Goal: Transaction & Acquisition: Purchase product/service

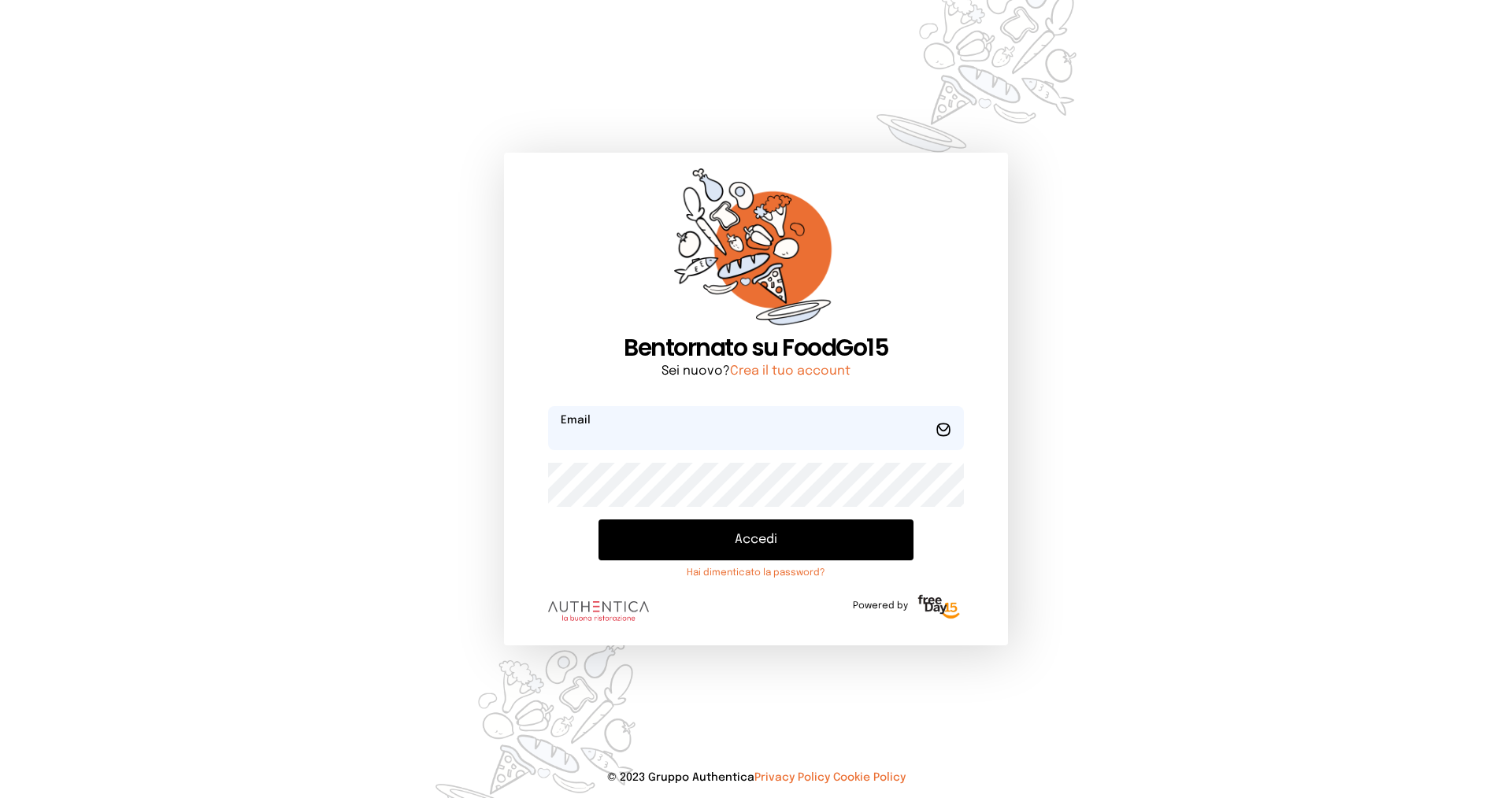
type input "**********"
click at [742, 538] on button "Accedi" at bounding box center [755, 540] width 315 height 41
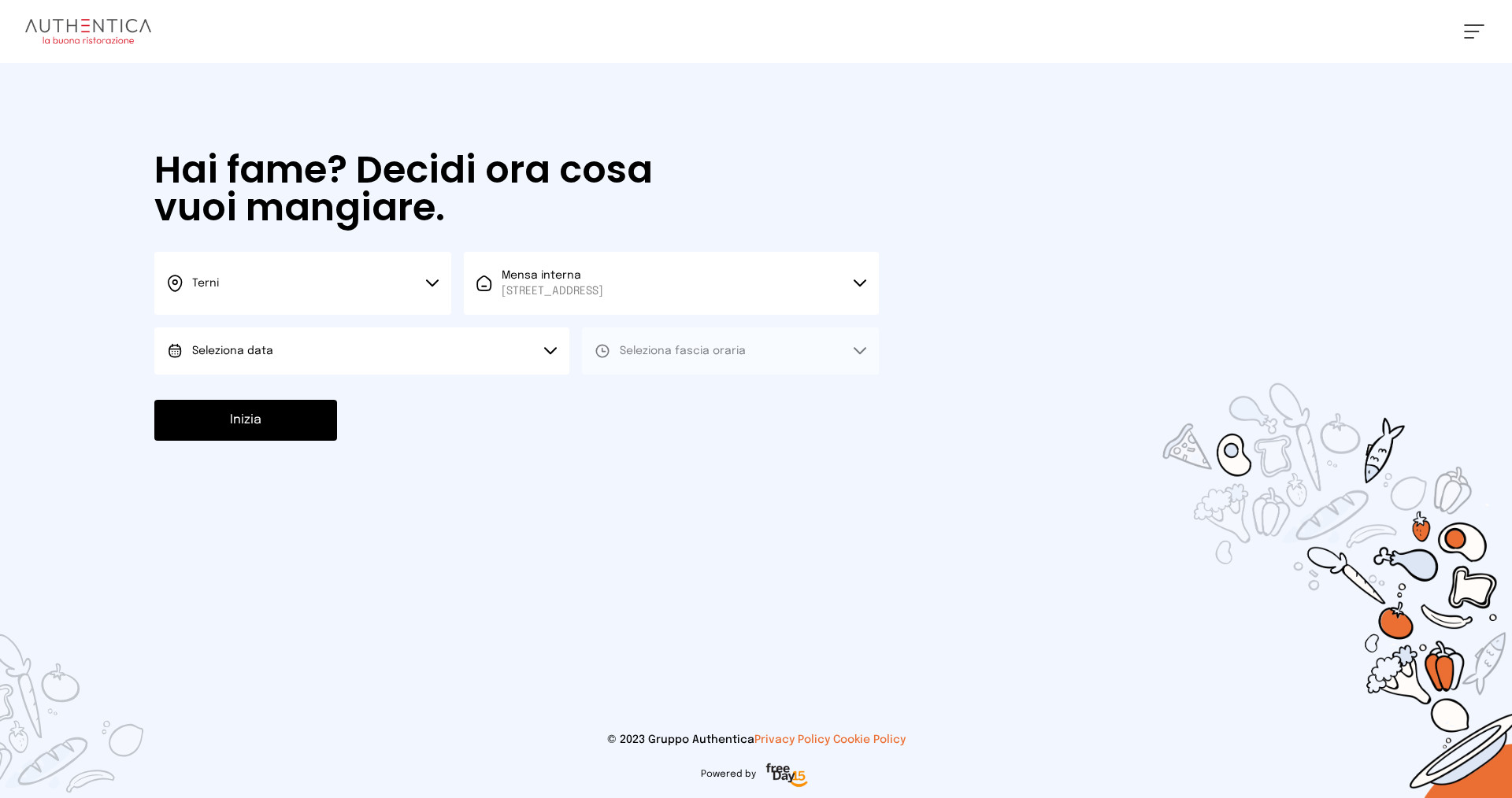
click at [283, 352] on button "Seleziona data" at bounding box center [362, 352] width 415 height 47
click at [253, 388] on span "[DATE], [DATE]" at bounding box center [230, 394] width 78 height 16
drag, startPoint x: 694, startPoint y: 357, endPoint x: 688, endPoint y: 377, distance: 20.9
click at [695, 355] on span "Seleziona fascia oraria" at bounding box center [683, 351] width 126 height 16
drag, startPoint x: 674, startPoint y: 397, endPoint x: 574, endPoint y: 405, distance: 100.3
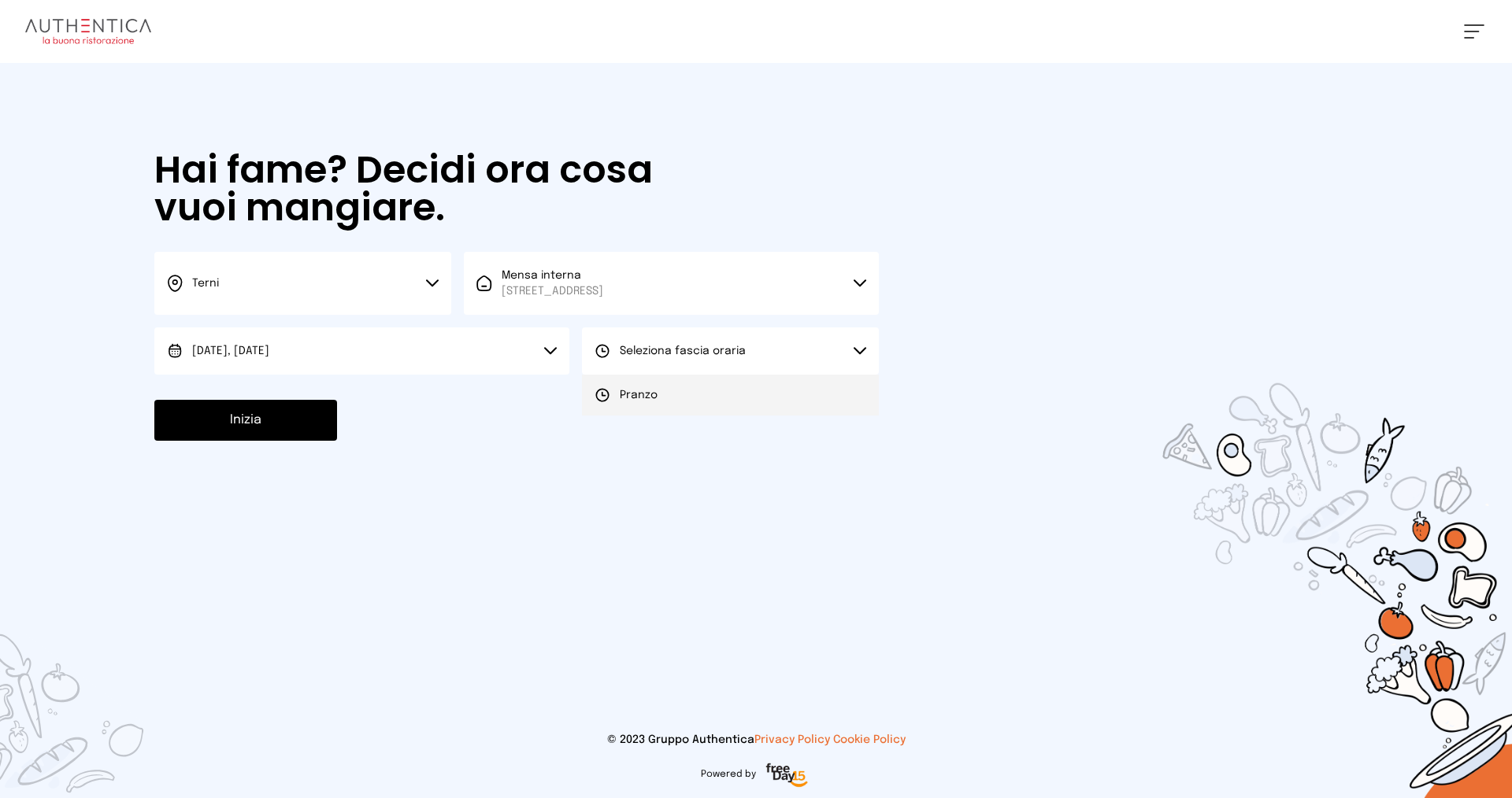
click at [673, 397] on li "Pranzo" at bounding box center [730, 394] width 297 height 41
click at [295, 428] on button "Inizia" at bounding box center [246, 420] width 183 height 41
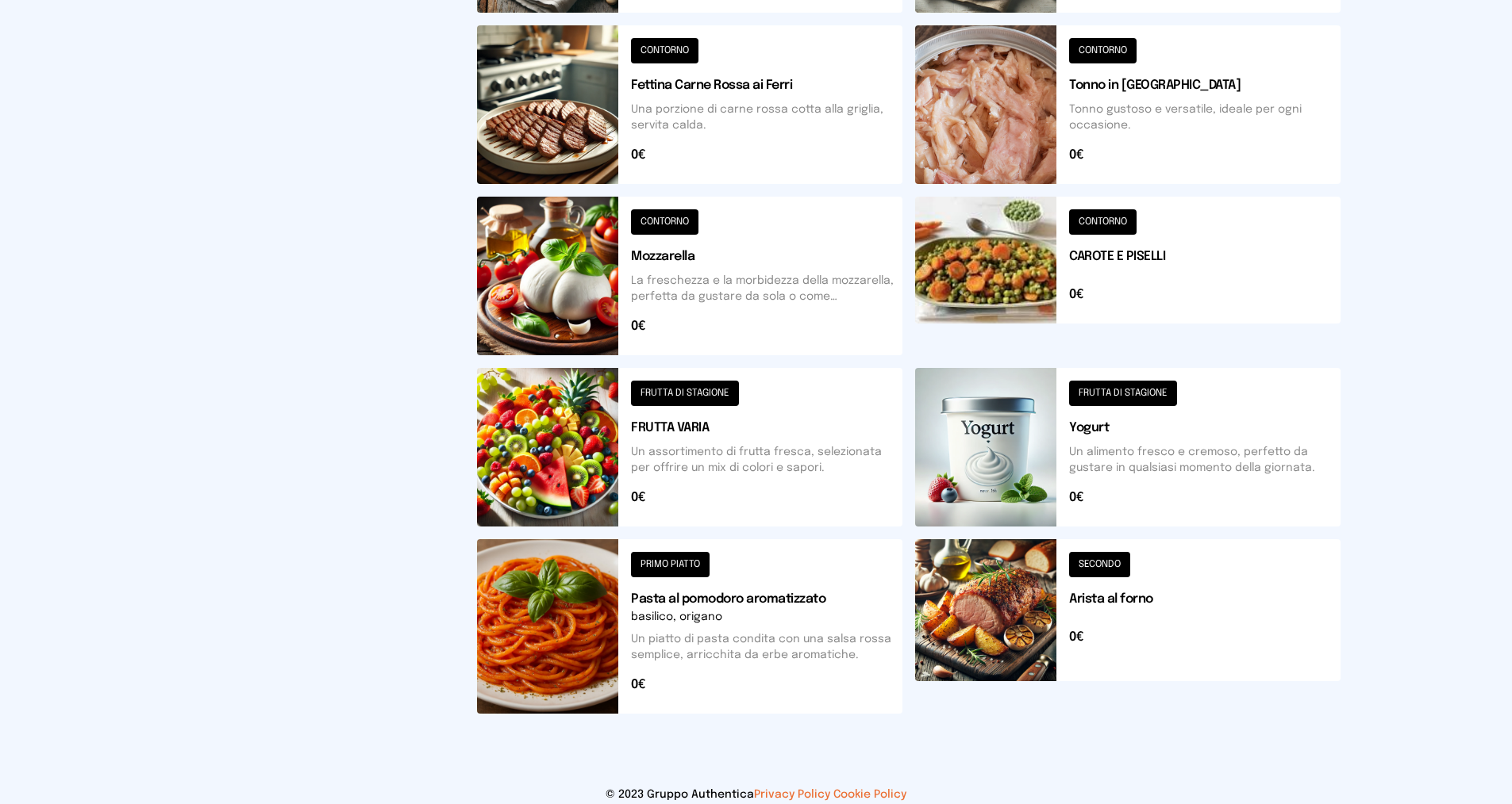
scroll to position [525, 0]
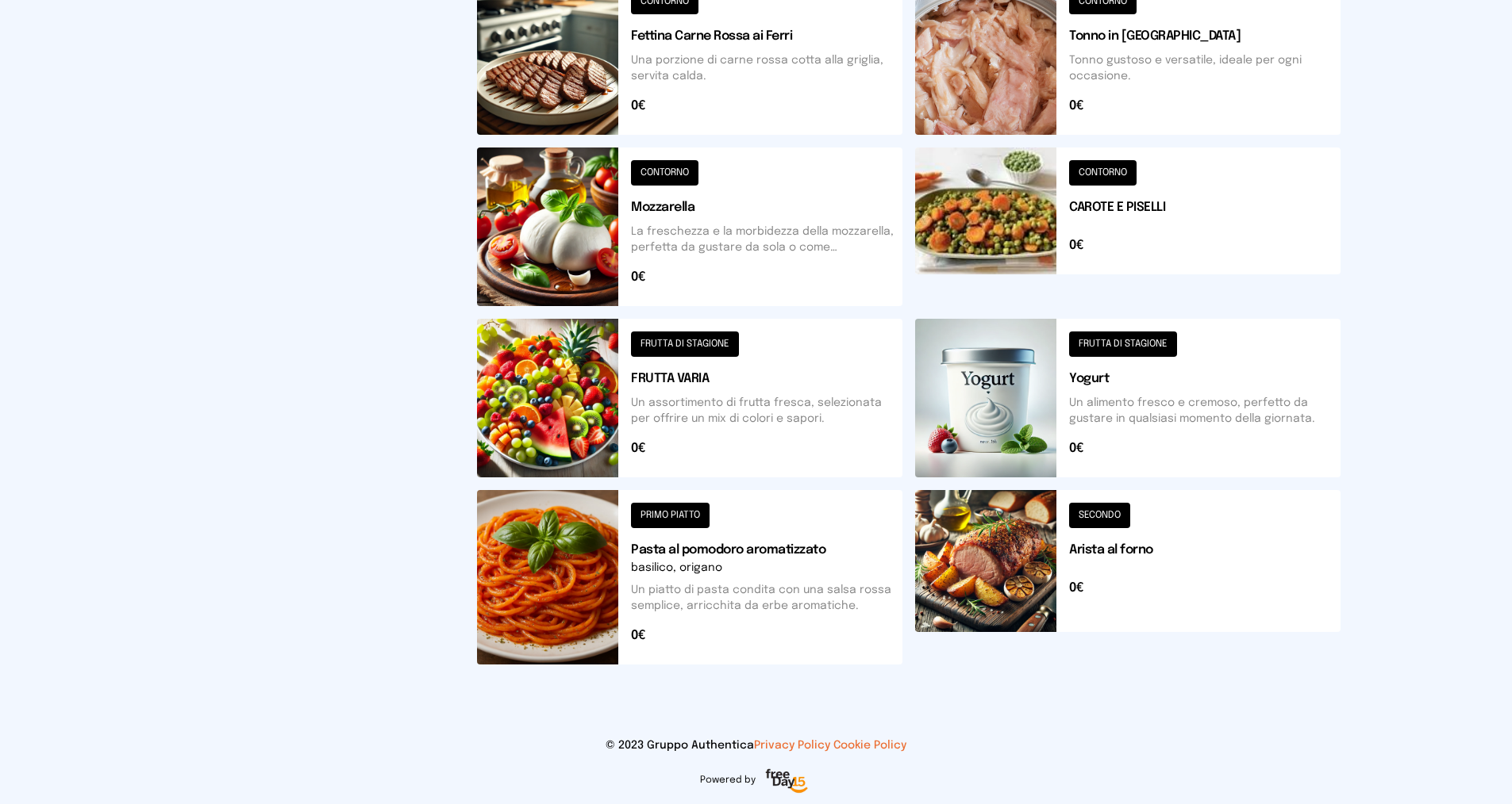
click at [683, 517] on button at bounding box center [689, 578] width 425 height 175
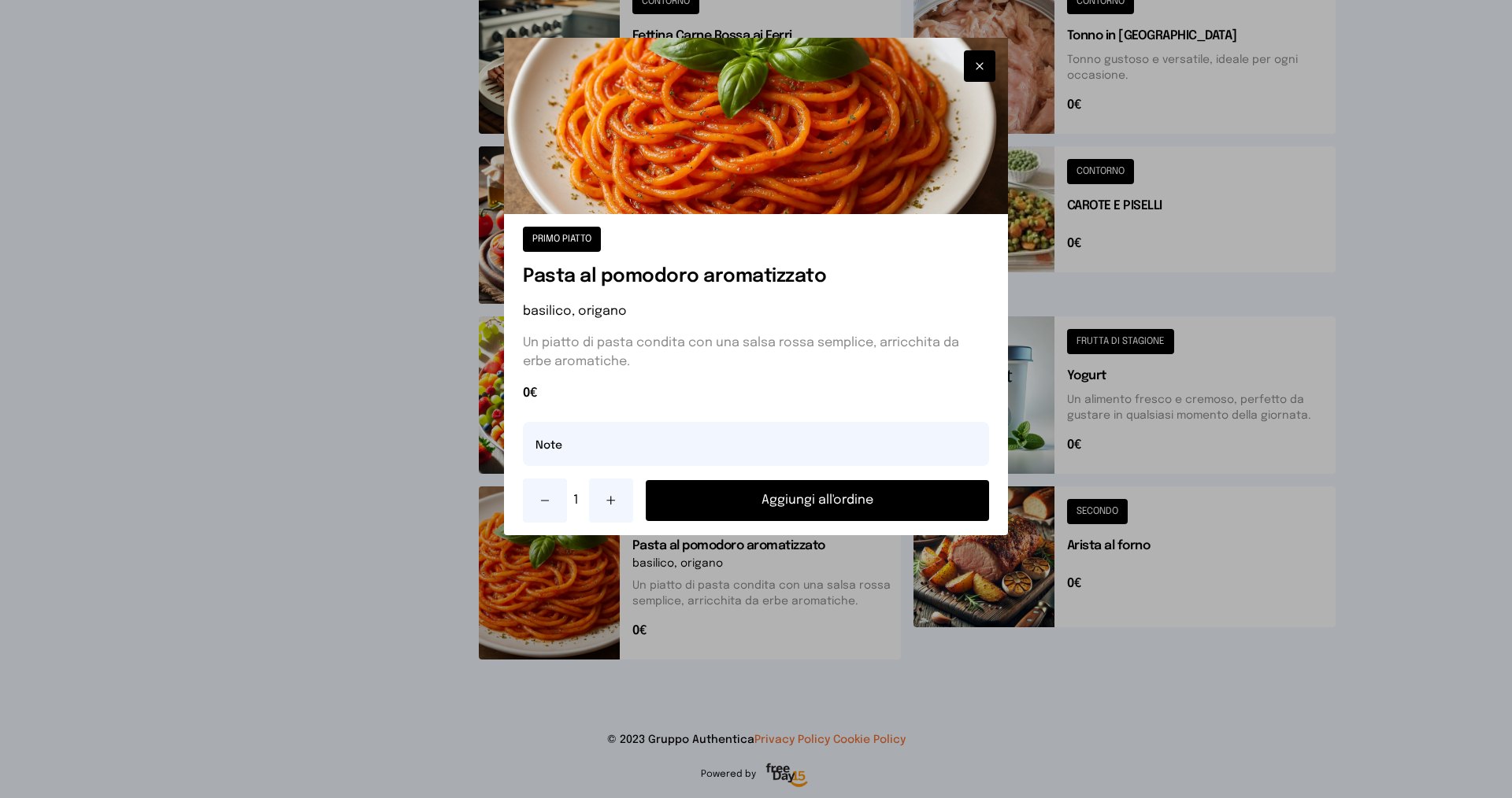
click at [728, 500] on button "Aggiungi all'ordine" at bounding box center [817, 500] width 343 height 41
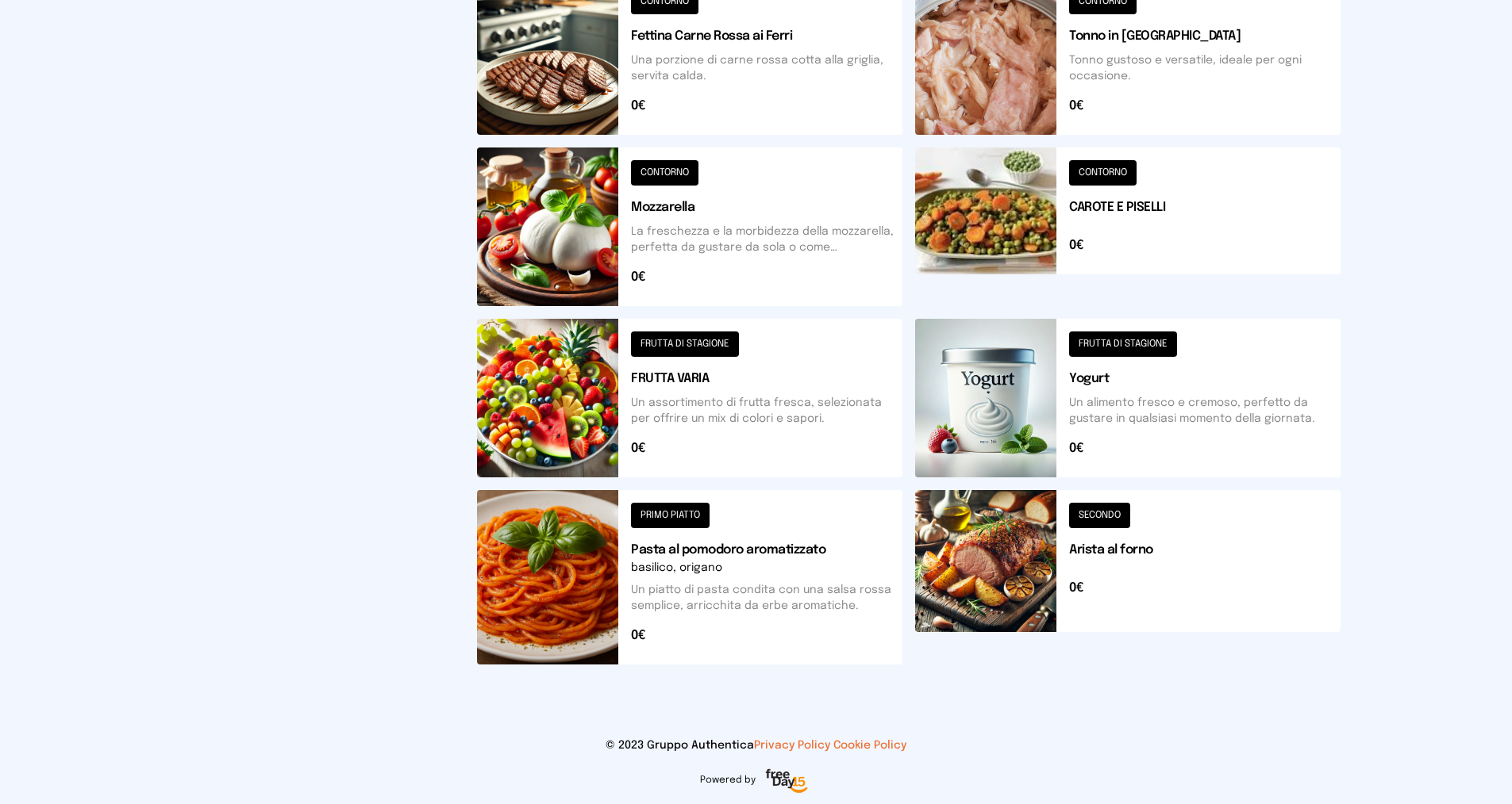
click at [1106, 513] on button at bounding box center [1127, 578] width 425 height 175
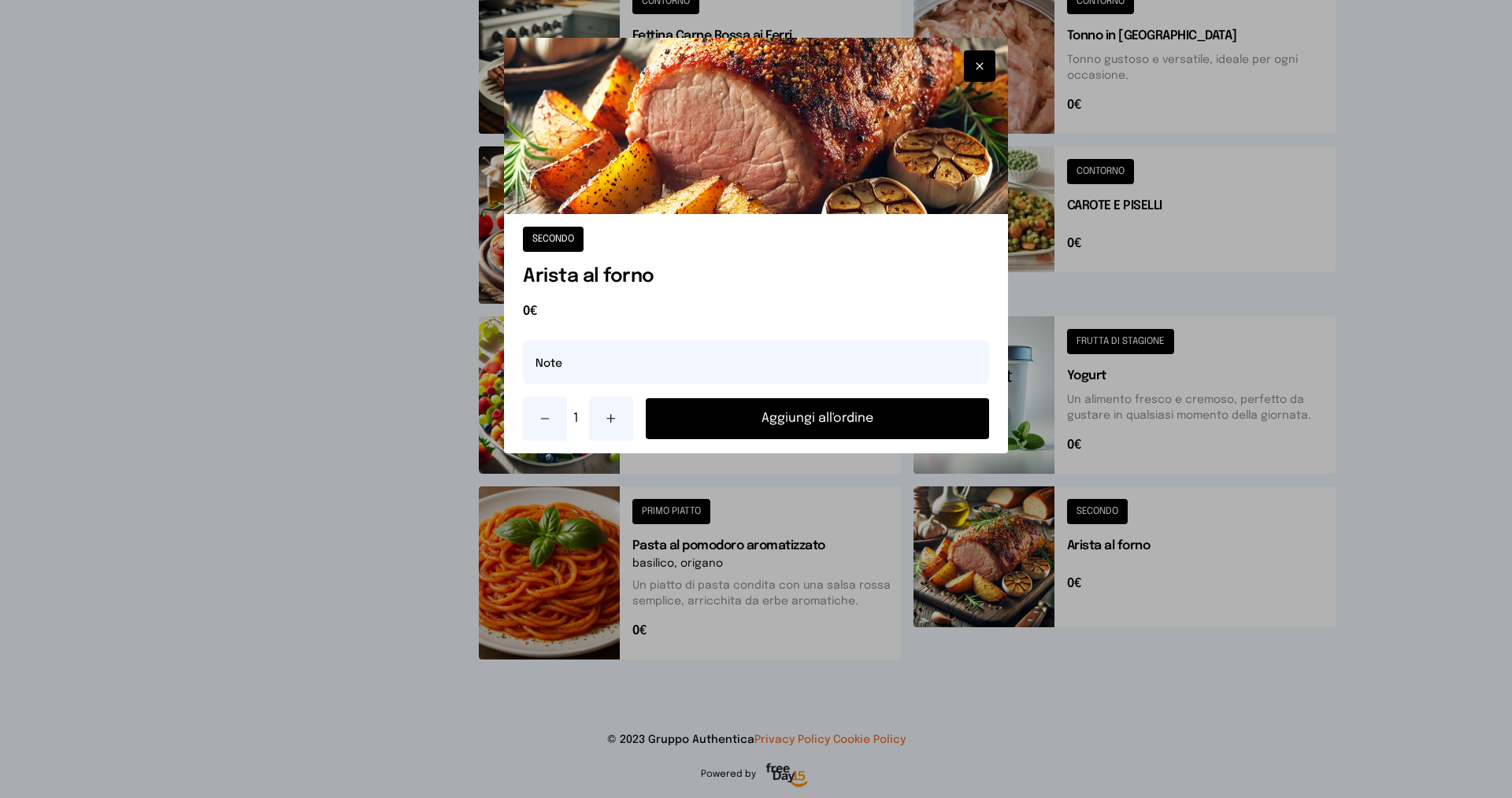
click at [608, 422] on icon at bounding box center [611, 419] width 13 height 13
click at [777, 420] on button "Aggiungi all'ordine" at bounding box center [817, 418] width 343 height 41
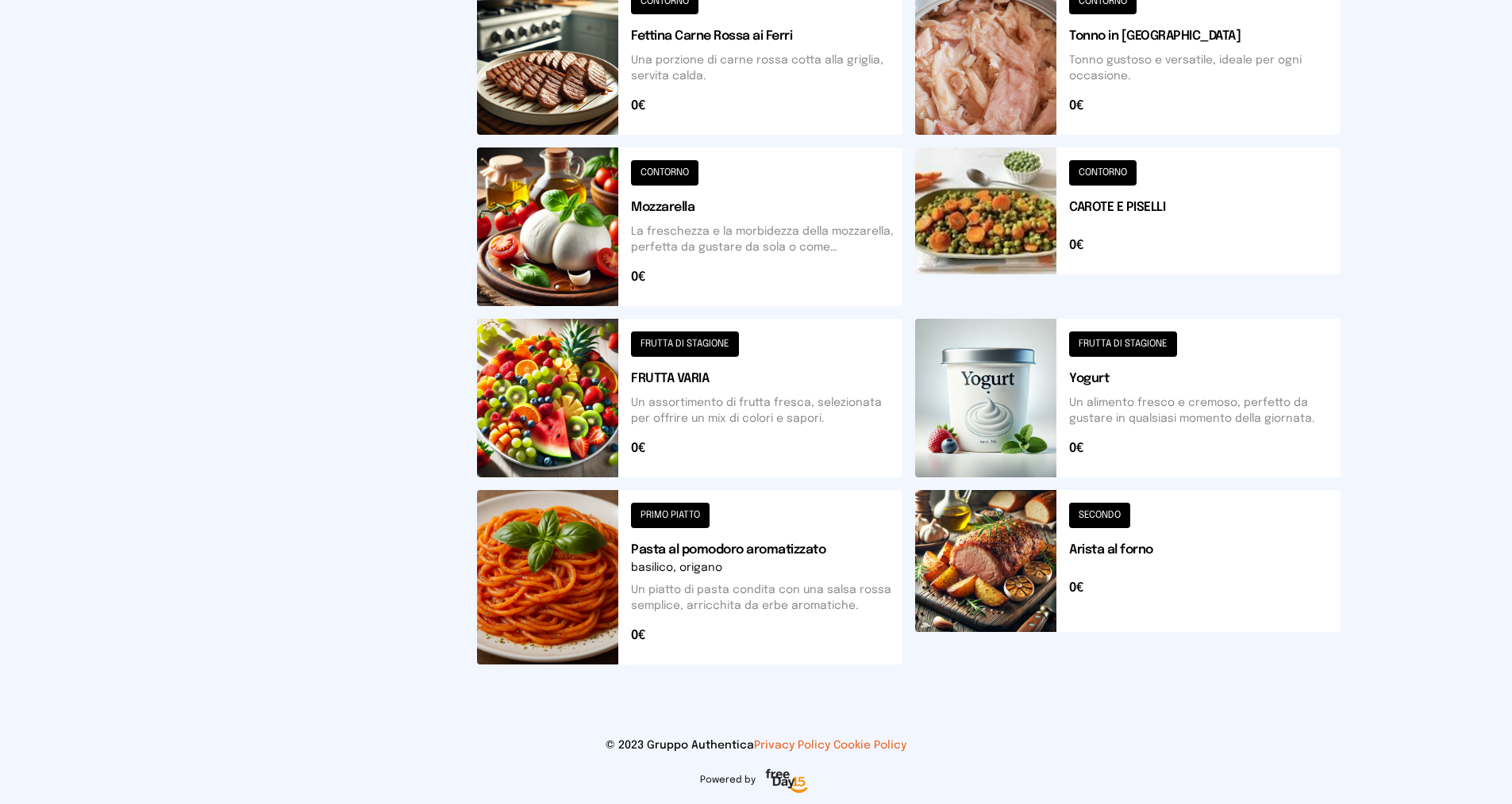
click at [1107, 164] on button at bounding box center [1127, 226] width 425 height 158
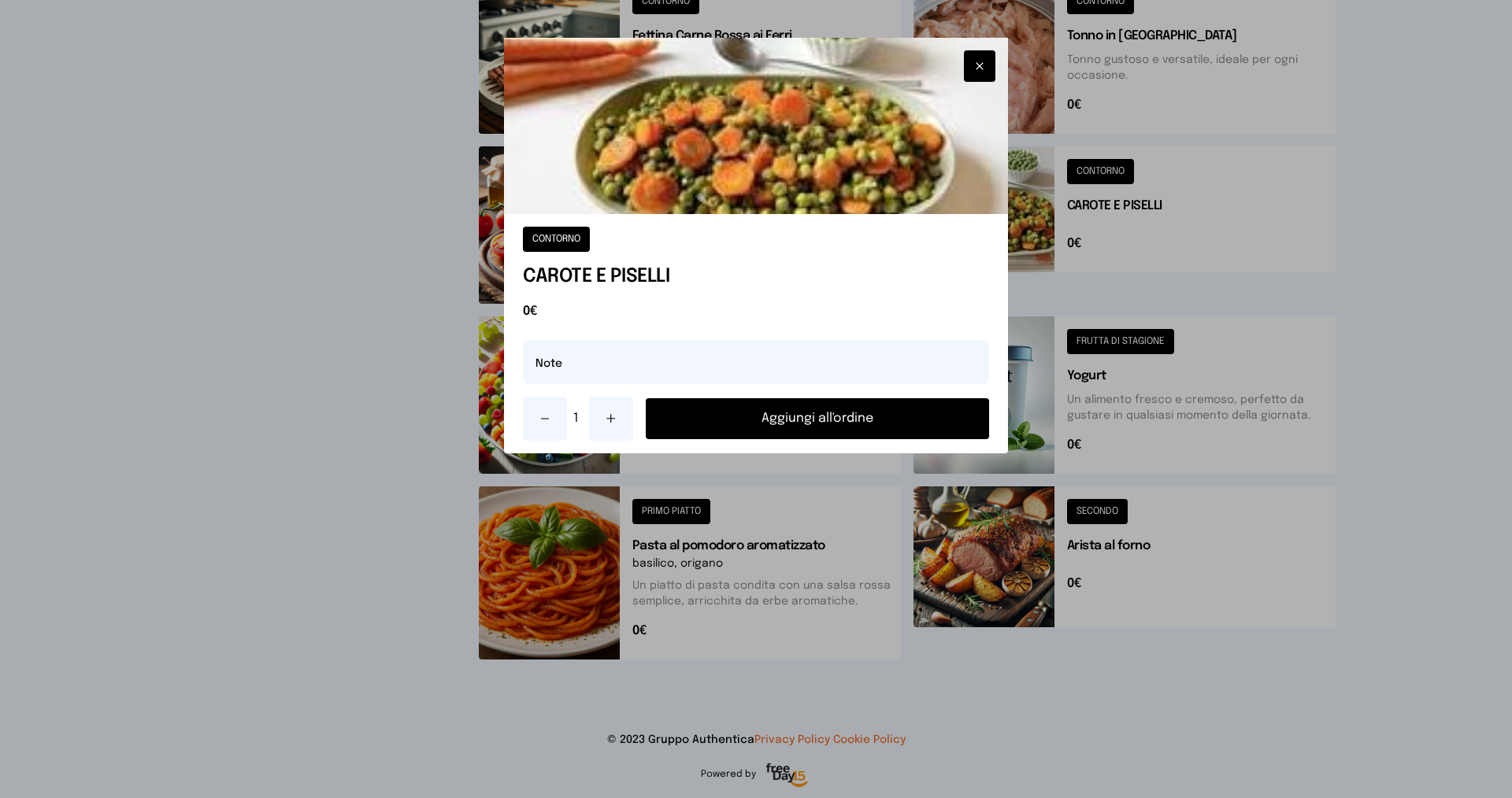
click at [611, 414] on icon at bounding box center [611, 419] width 13 height 13
click at [793, 412] on button "Aggiungi all'ordine" at bounding box center [817, 418] width 343 height 41
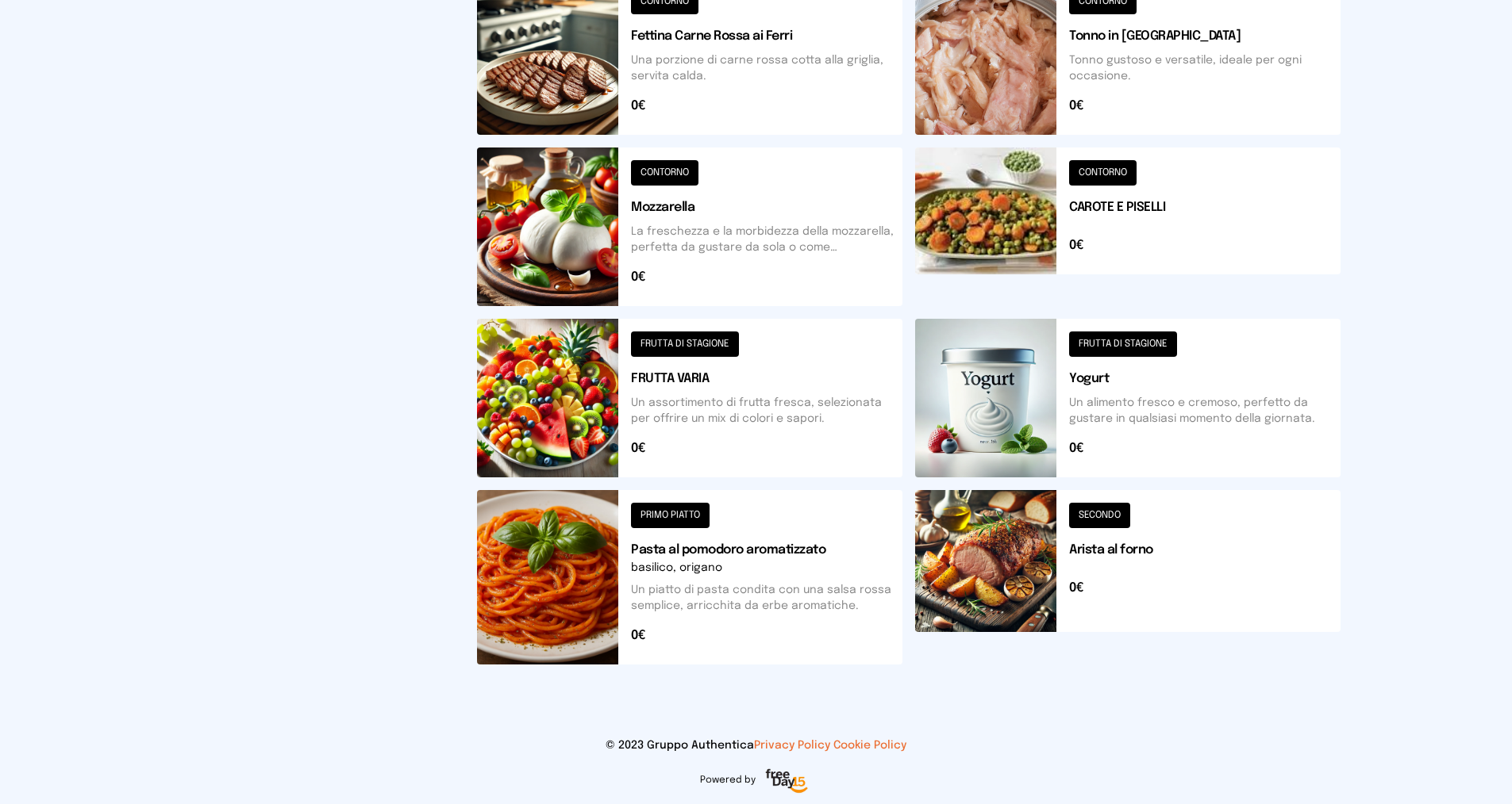
scroll to position [129, 0]
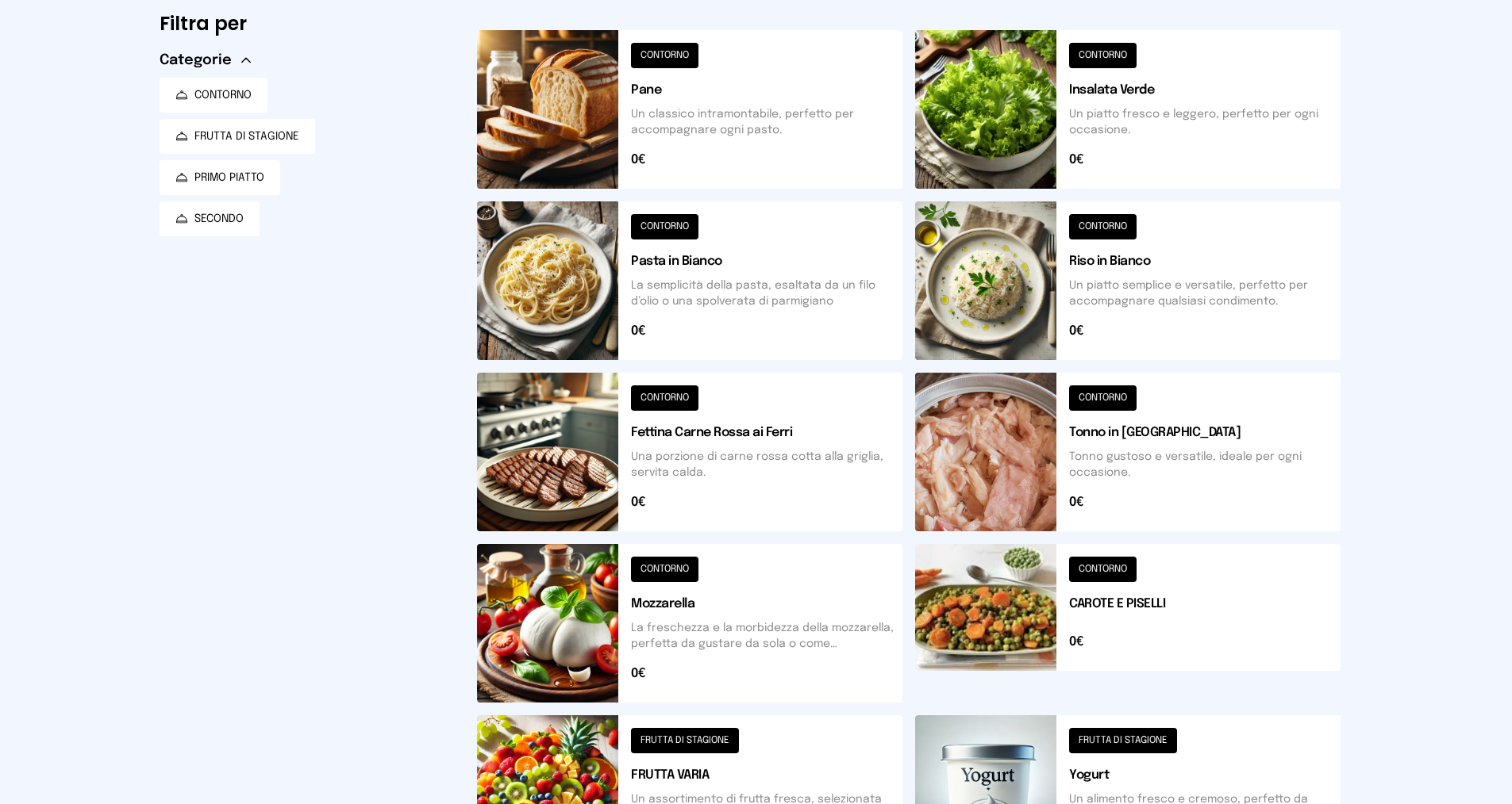
click at [1092, 221] on button at bounding box center [1127, 281] width 425 height 158
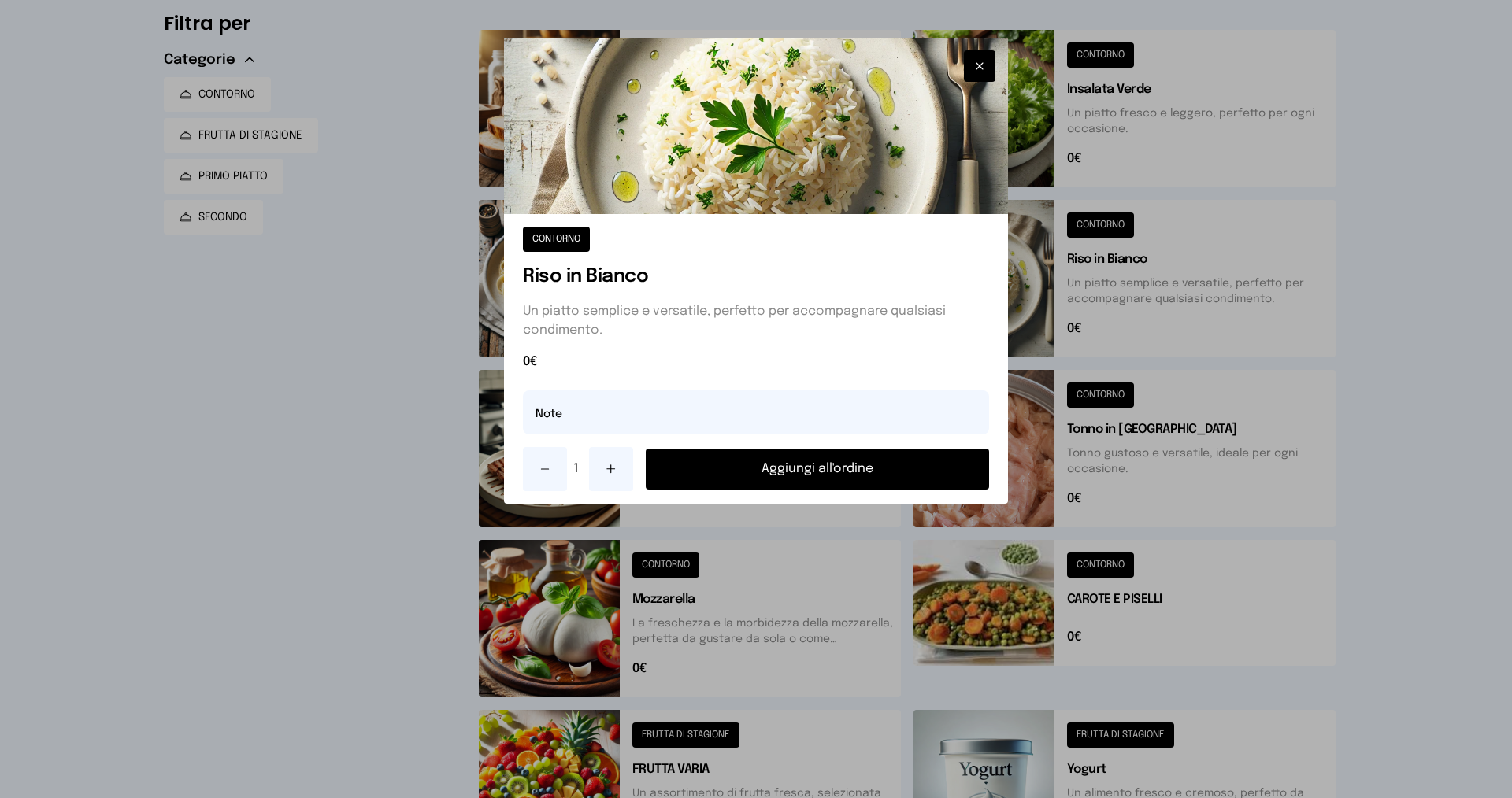
click at [758, 466] on button "Aggiungi all'ordine" at bounding box center [817, 469] width 343 height 41
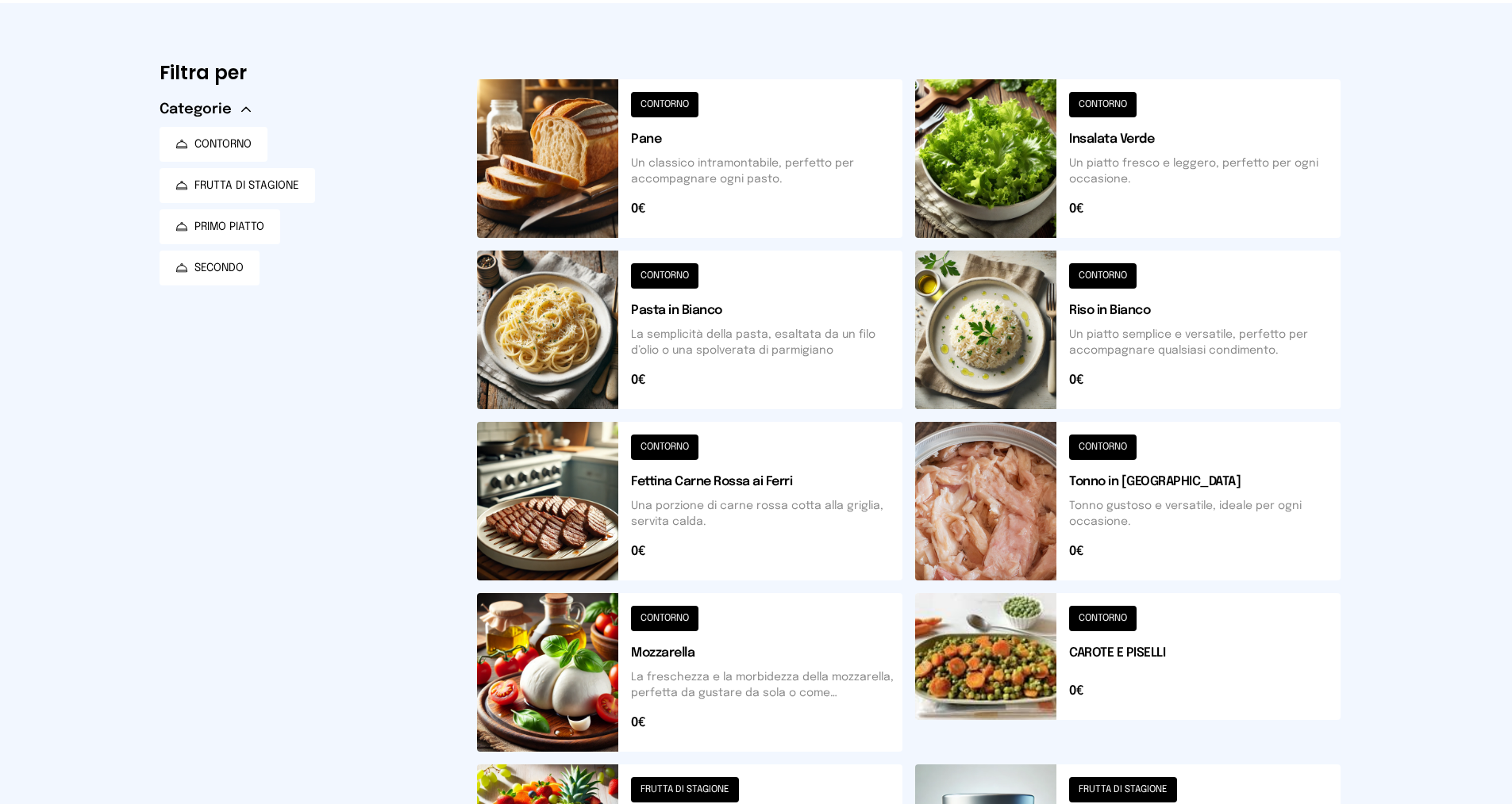
scroll to position [158, 0]
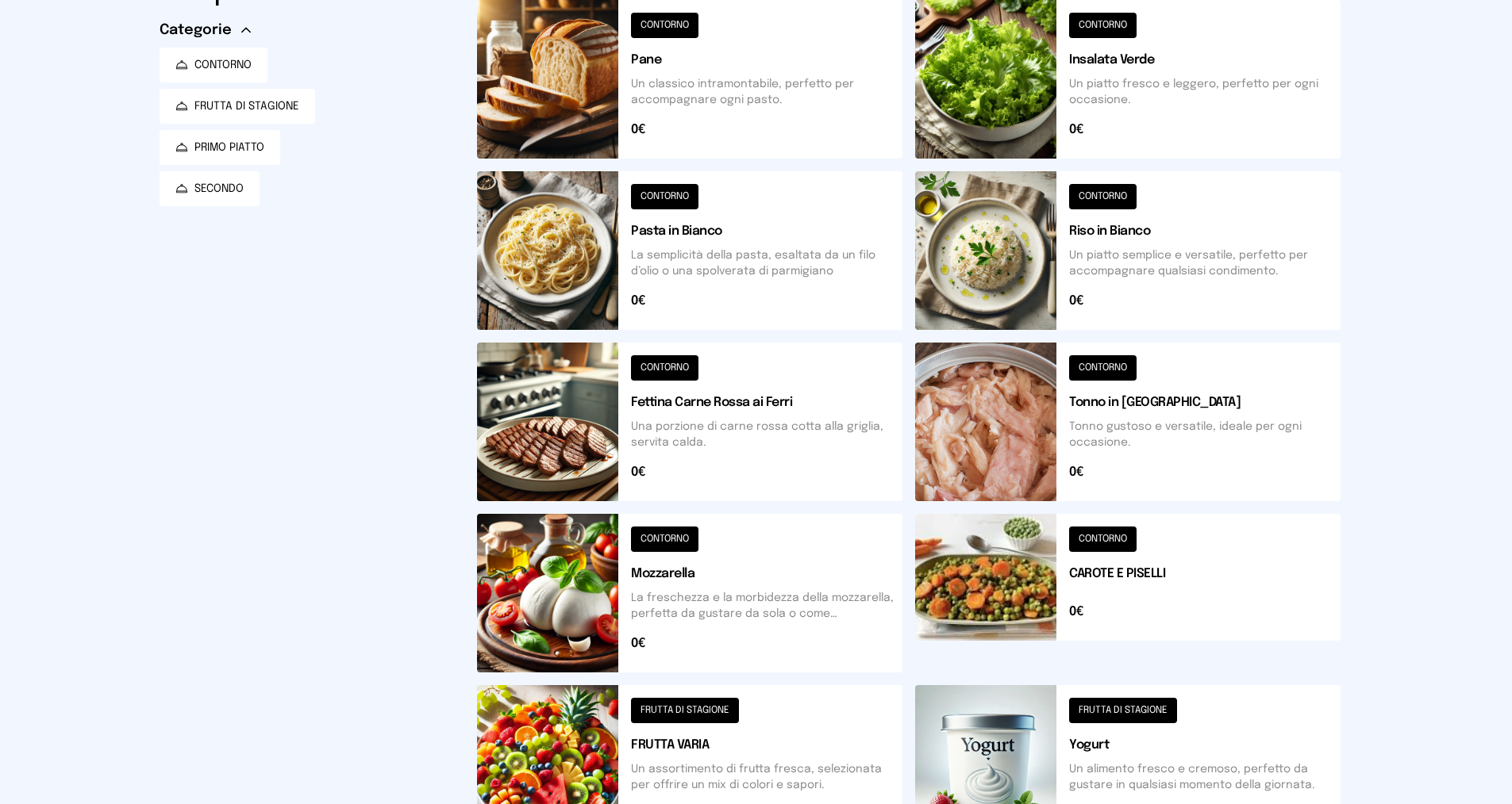
click at [1099, 196] on button at bounding box center [1127, 250] width 425 height 158
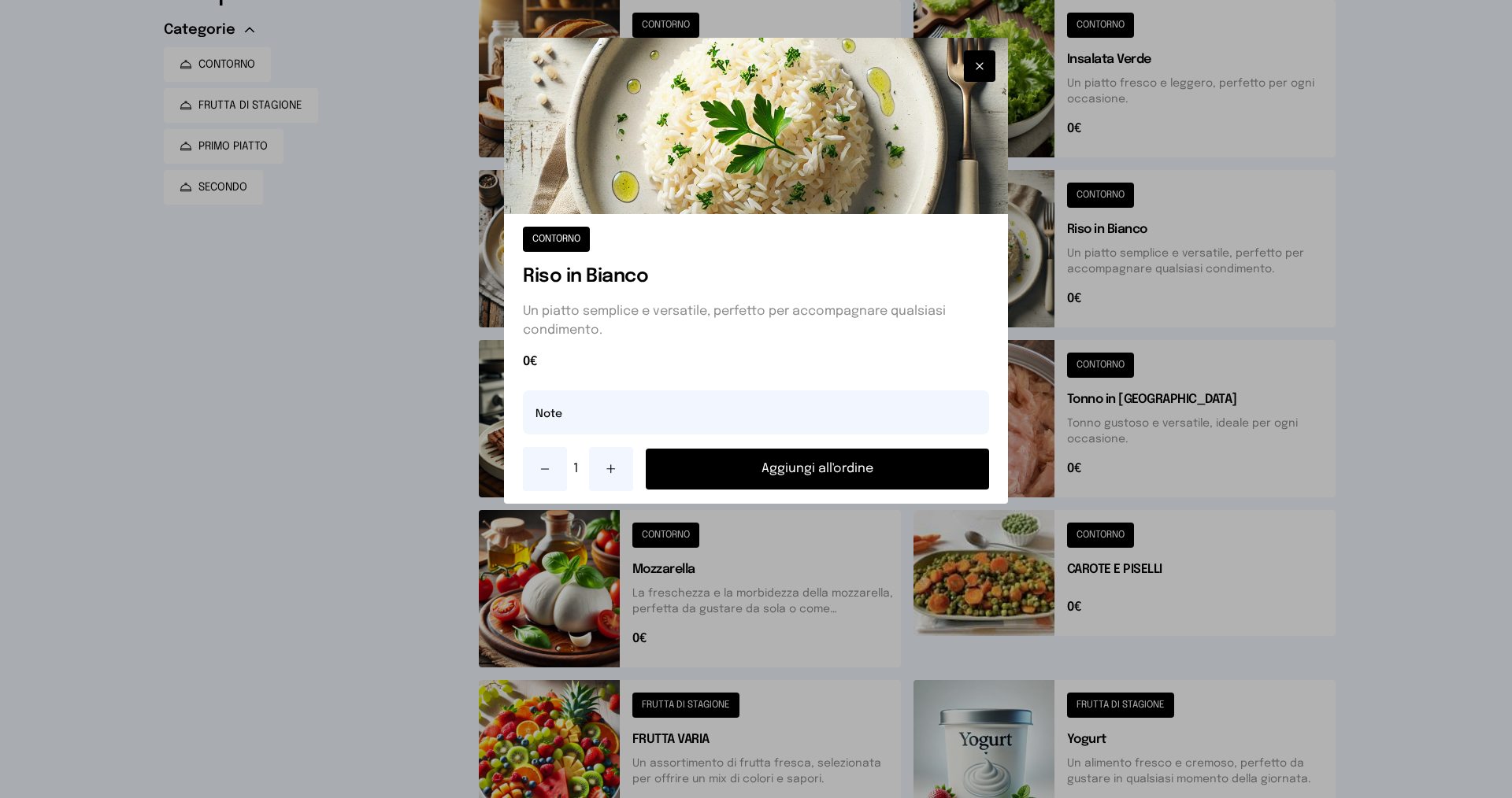
click at [844, 472] on button "Aggiungi all'ordine" at bounding box center [817, 469] width 343 height 41
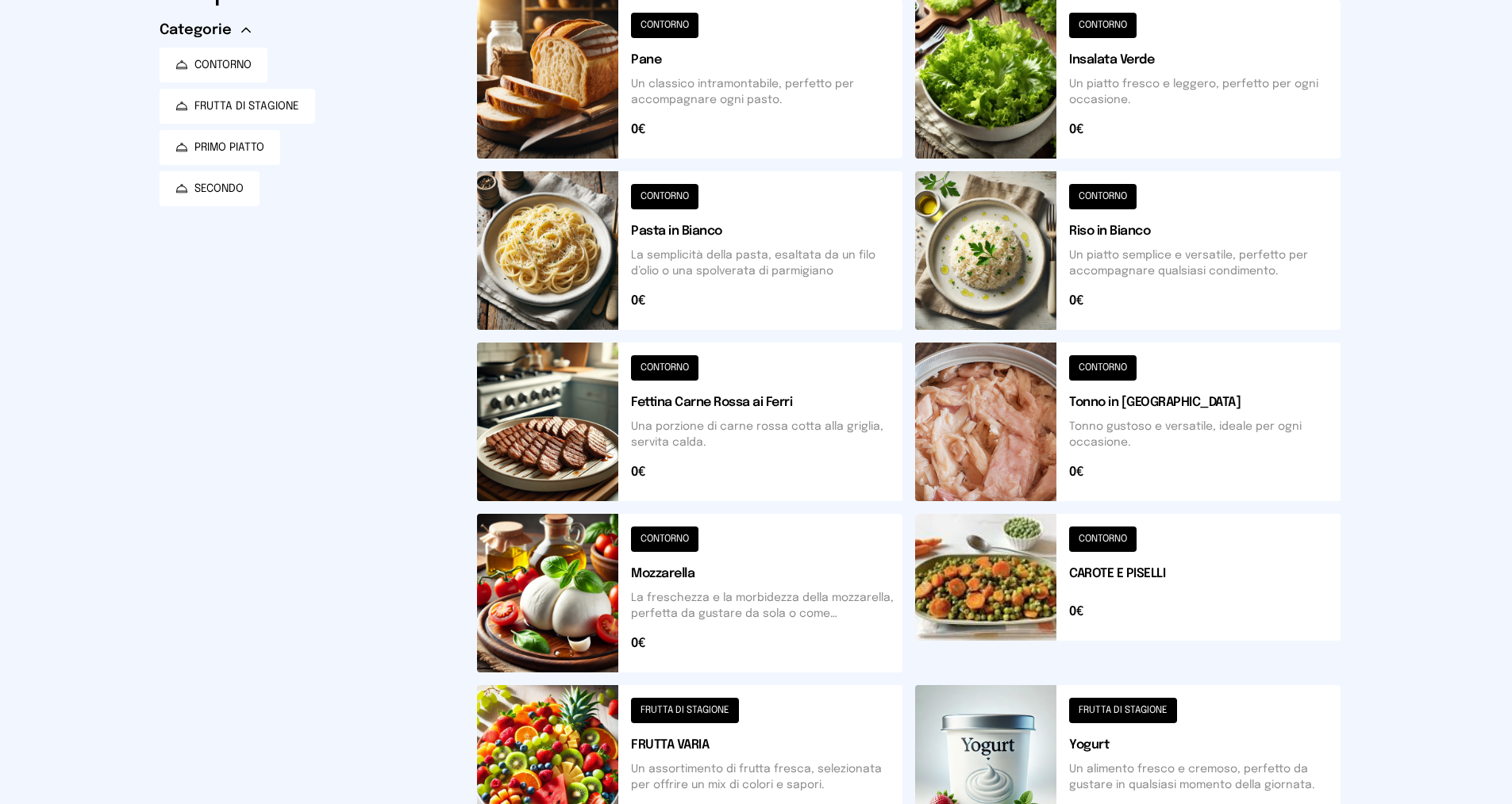
click at [674, 706] on button at bounding box center [689, 764] width 425 height 158
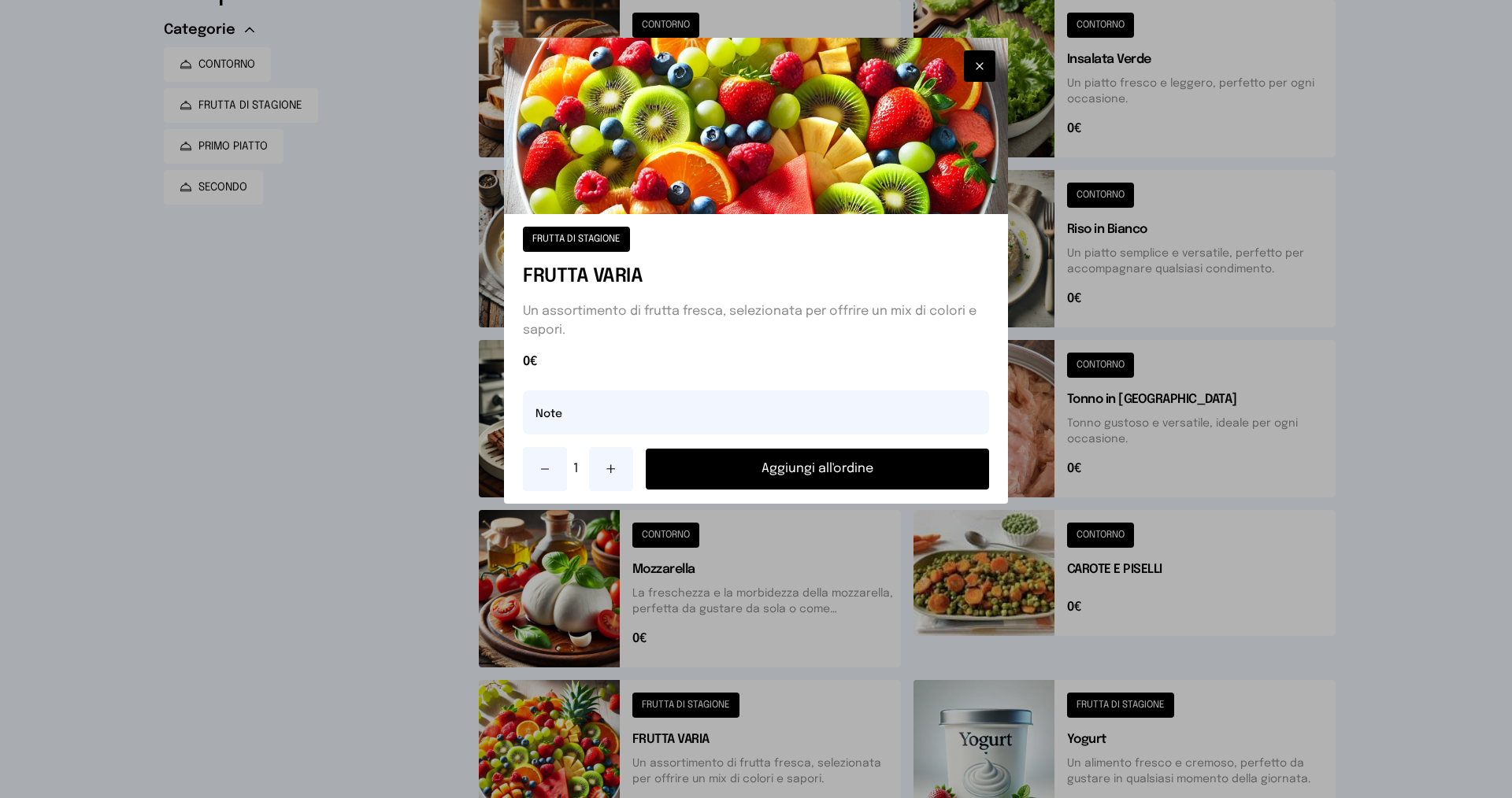
click at [793, 469] on button "Aggiungi all'ordine" at bounding box center [817, 469] width 343 height 41
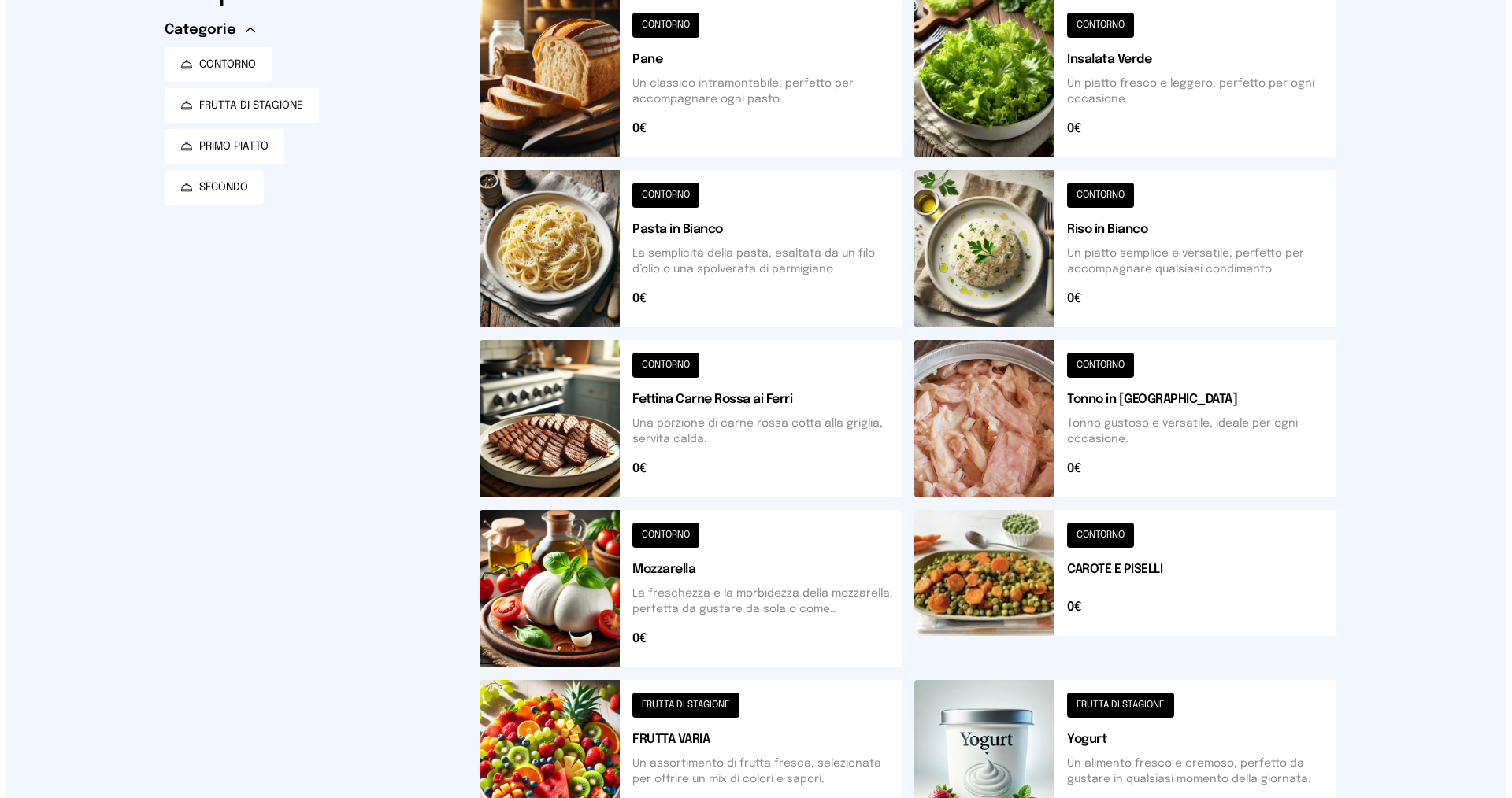
scroll to position [0, 0]
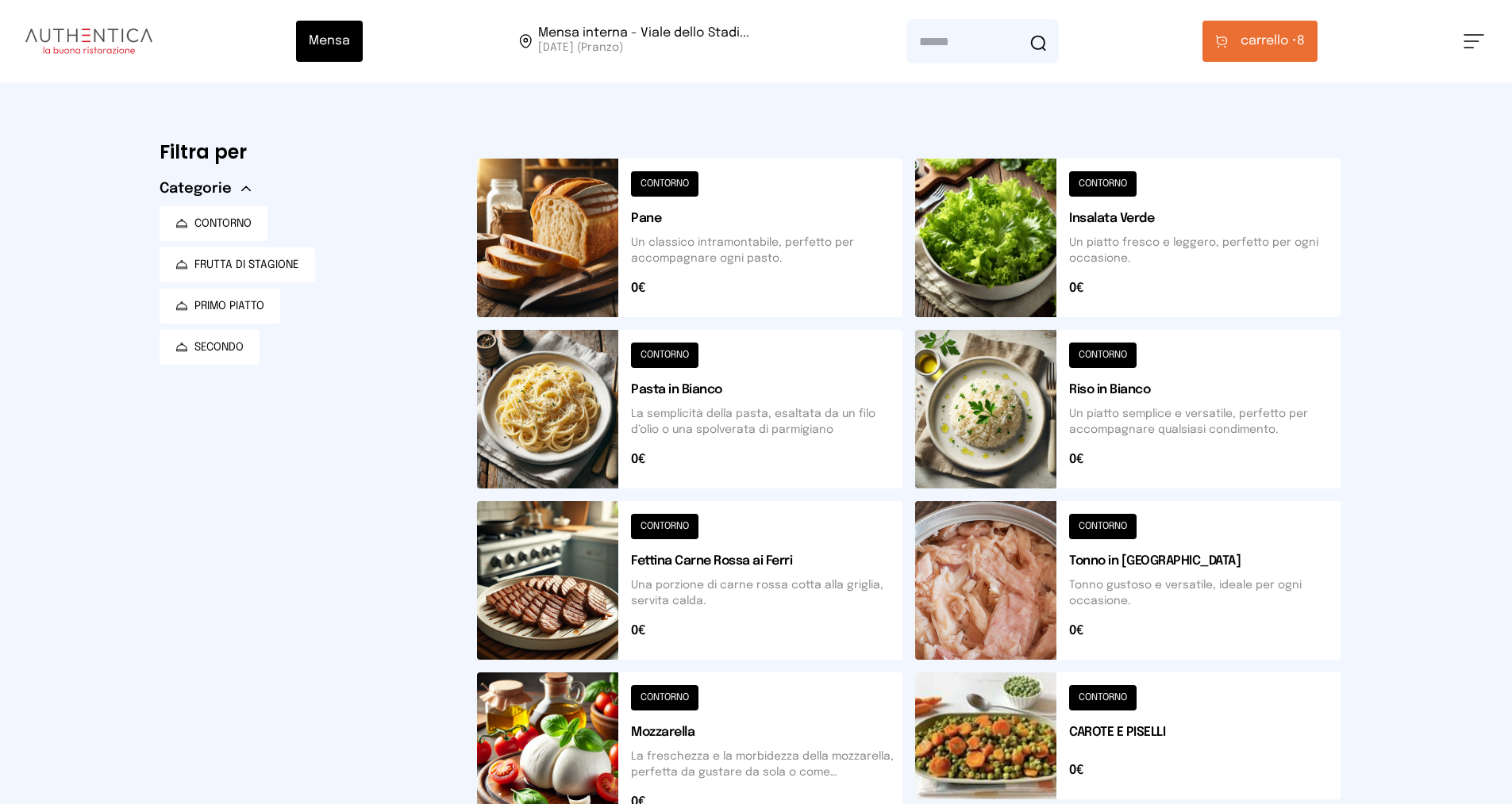
click at [1241, 45] on button "carrello • 8" at bounding box center [1259, 40] width 115 height 41
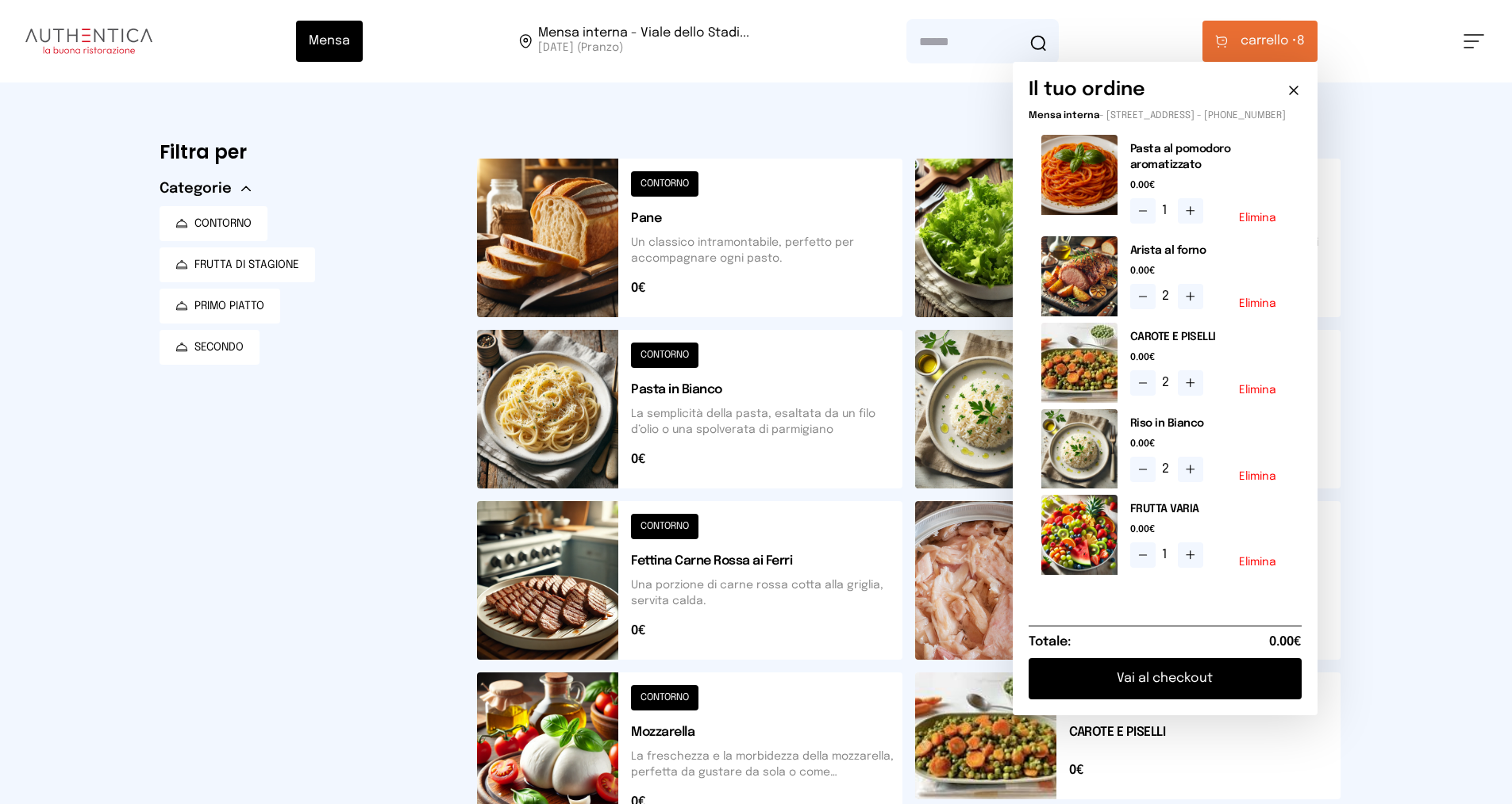
click at [1191, 695] on button "Vai al checkout" at bounding box center [1165, 679] width 273 height 41
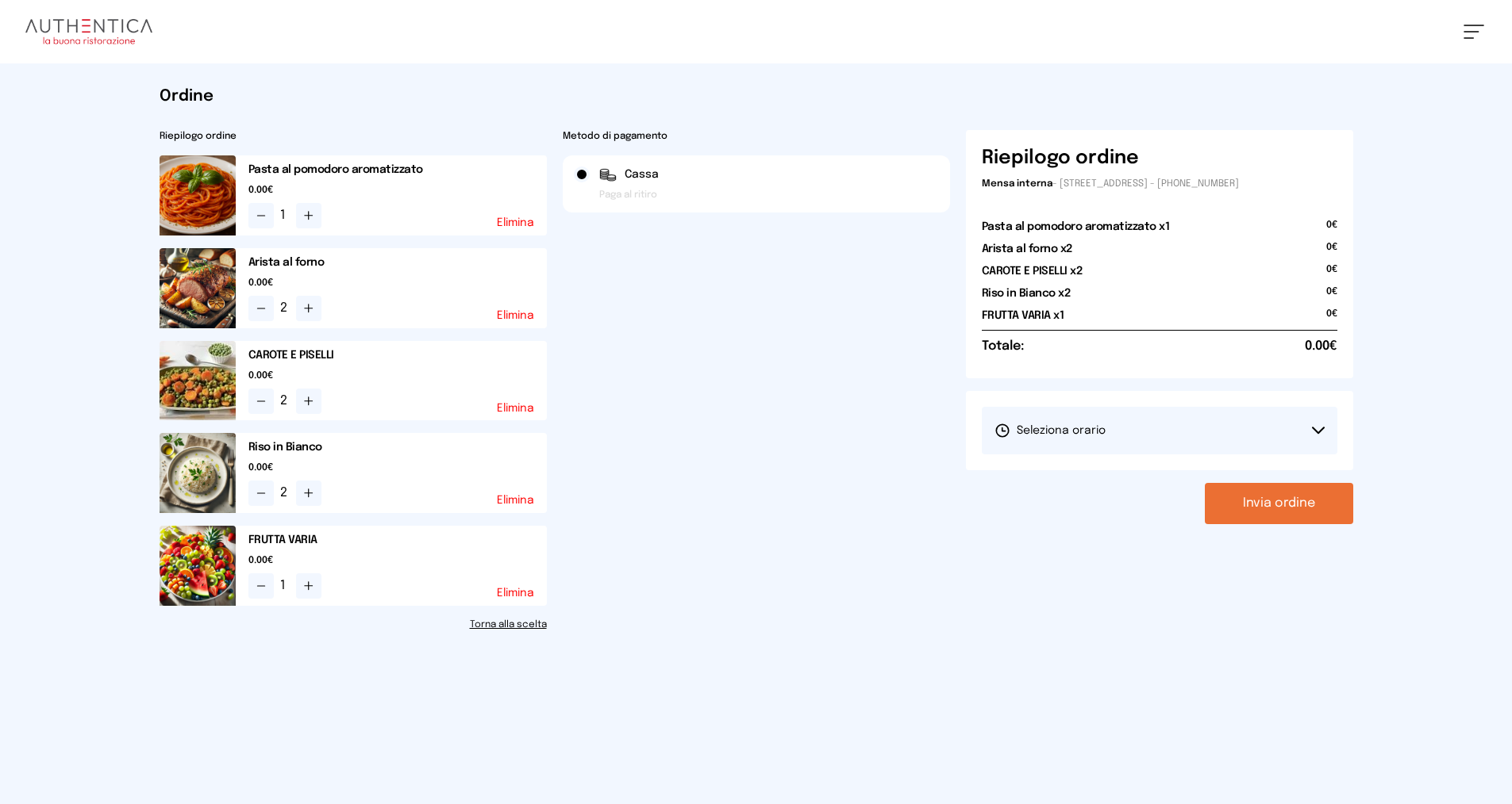
click at [1042, 435] on span "Seleziona orario" at bounding box center [1049, 431] width 111 height 16
click at [1057, 472] on span "1° Turno (13:00 - 15:00)" at bounding box center [1054, 475] width 120 height 16
click at [1241, 509] on button "Invia ordine" at bounding box center [1278, 503] width 148 height 41
